Goal: Information Seeking & Learning: Learn about a topic

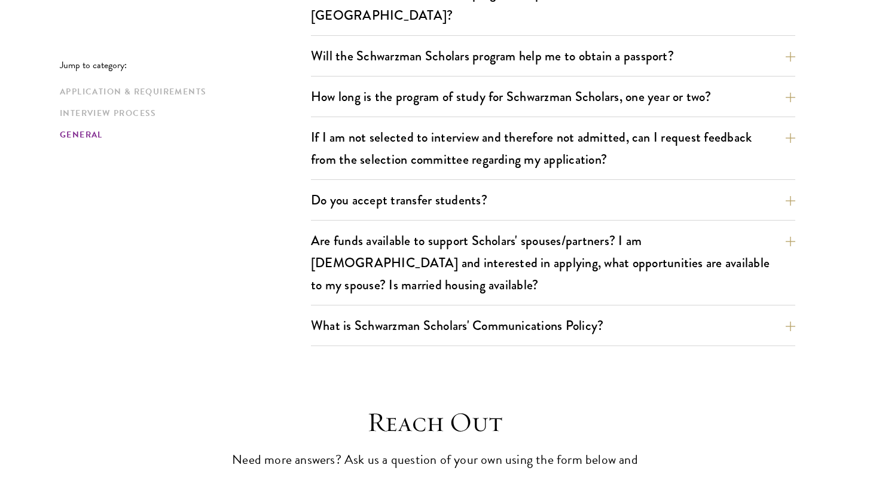
scroll to position [2043, 0]
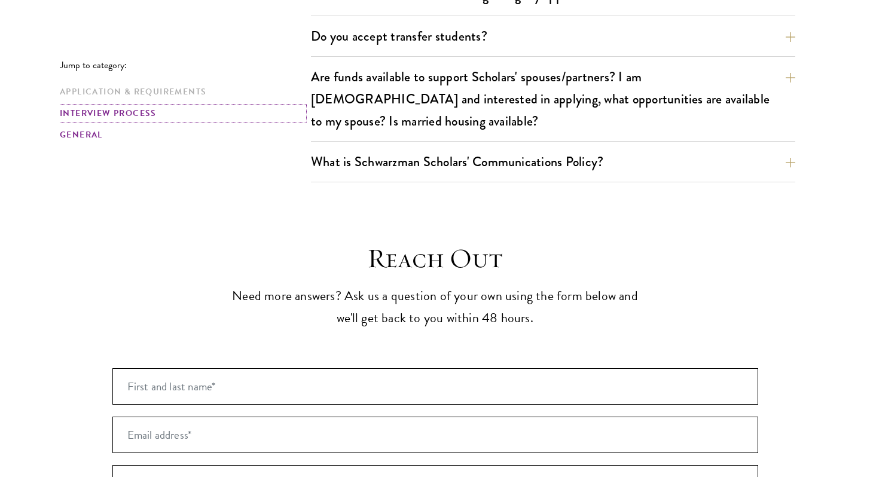
click at [141, 111] on link "Interview Process" at bounding box center [182, 113] width 244 height 13
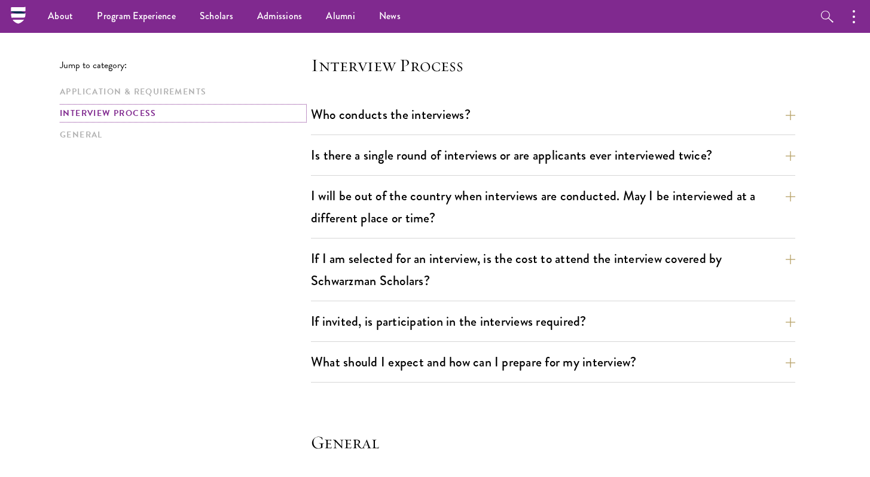
scroll to position [1333, 0]
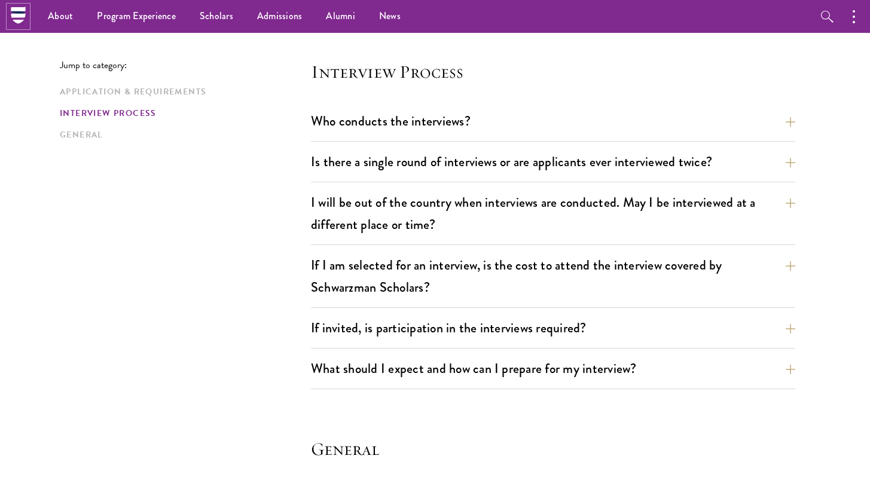
click at [17, 14] on icon at bounding box center [18, 15] width 14 height 5
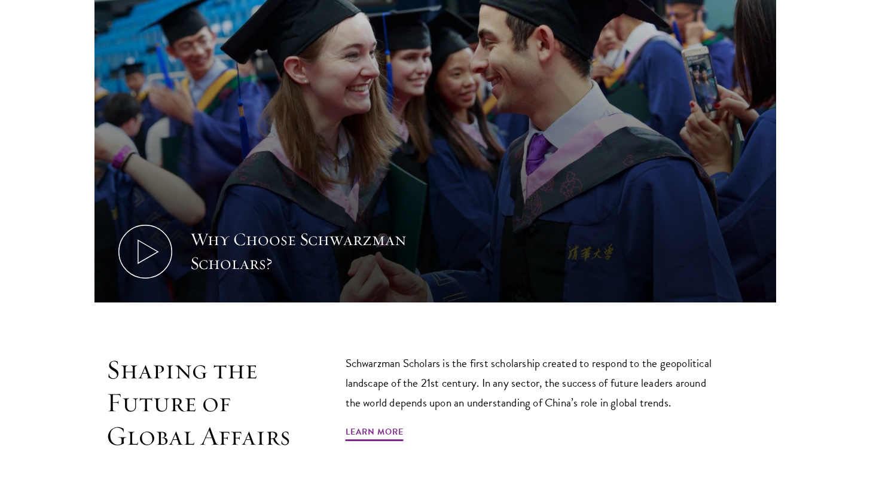
scroll to position [544, 0]
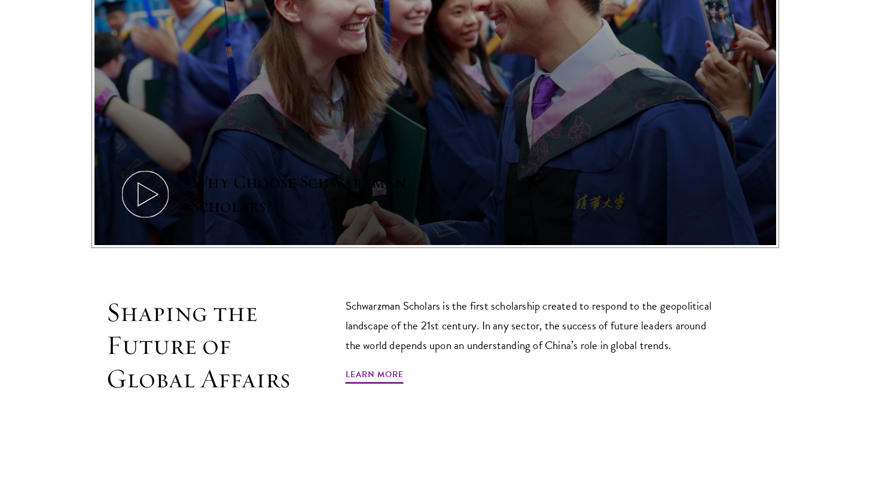
click at [149, 177] on icon at bounding box center [145, 194] width 54 height 54
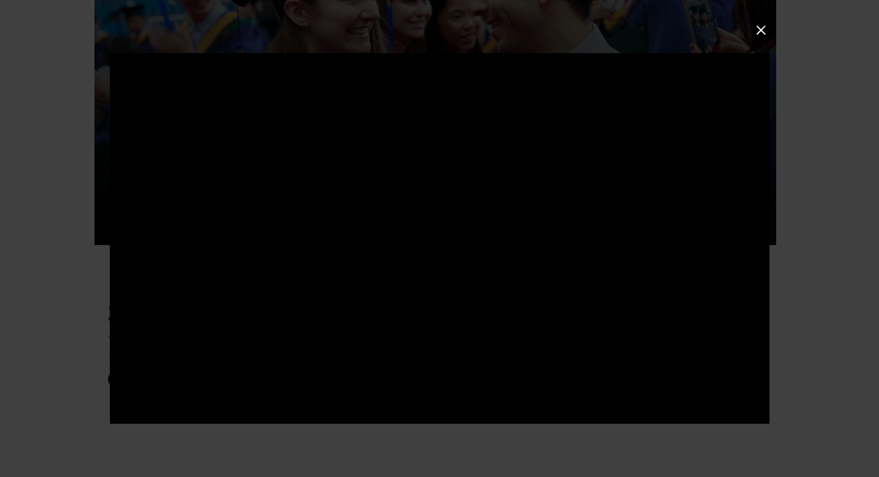
click at [762, 29] on button at bounding box center [761, 30] width 16 height 16
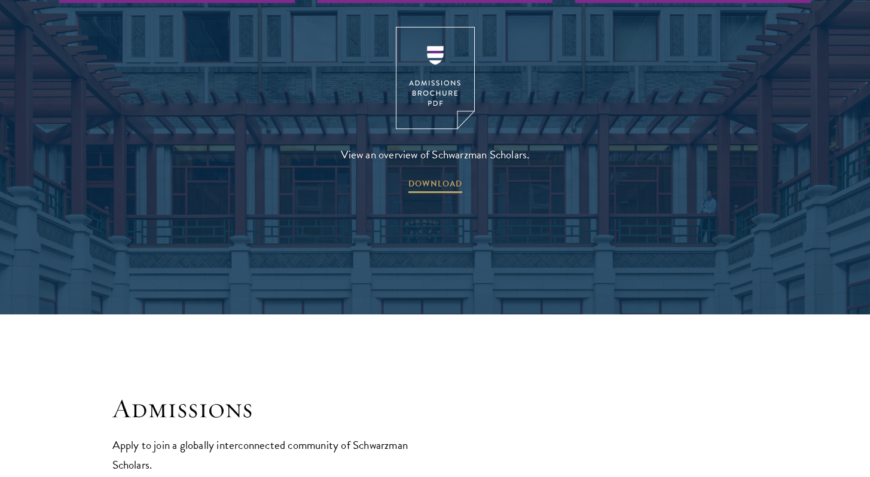
scroll to position [2012, 0]
